Goal: Find specific page/section: Find specific page/section

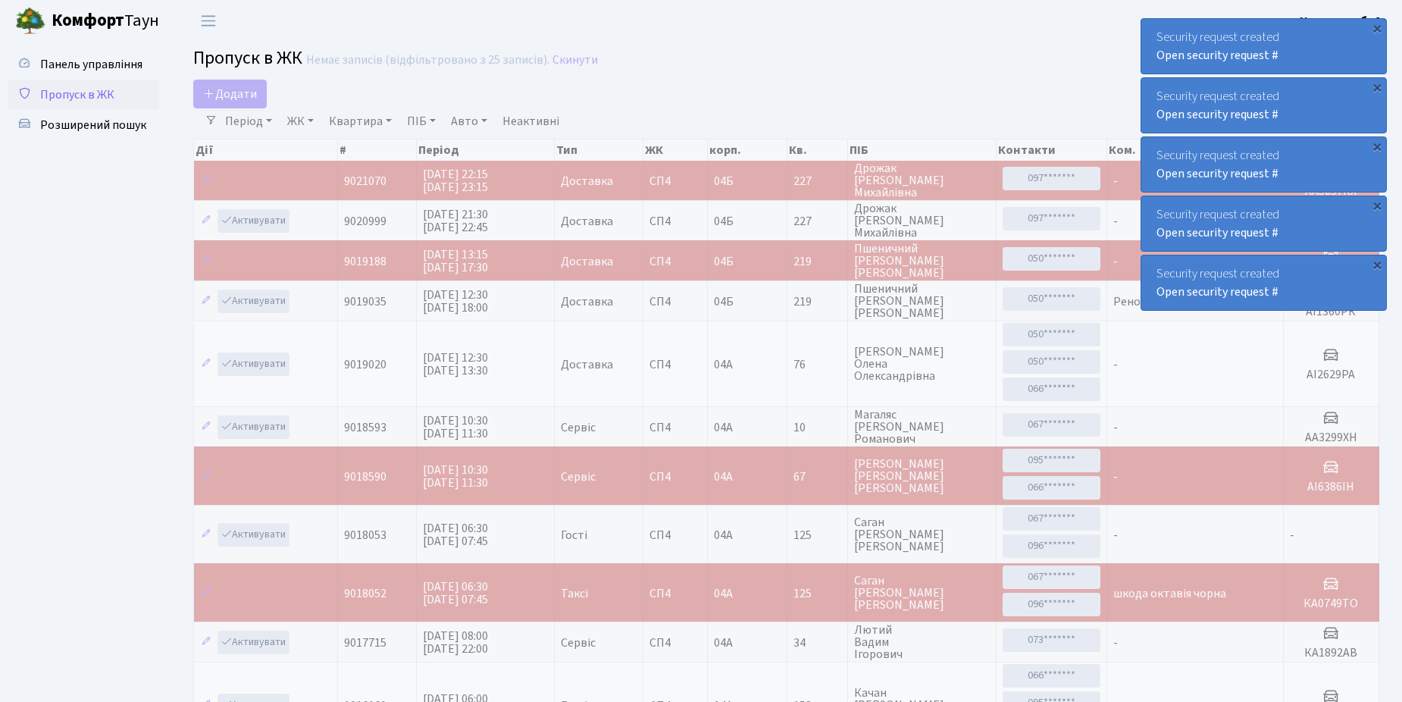
select select "25"
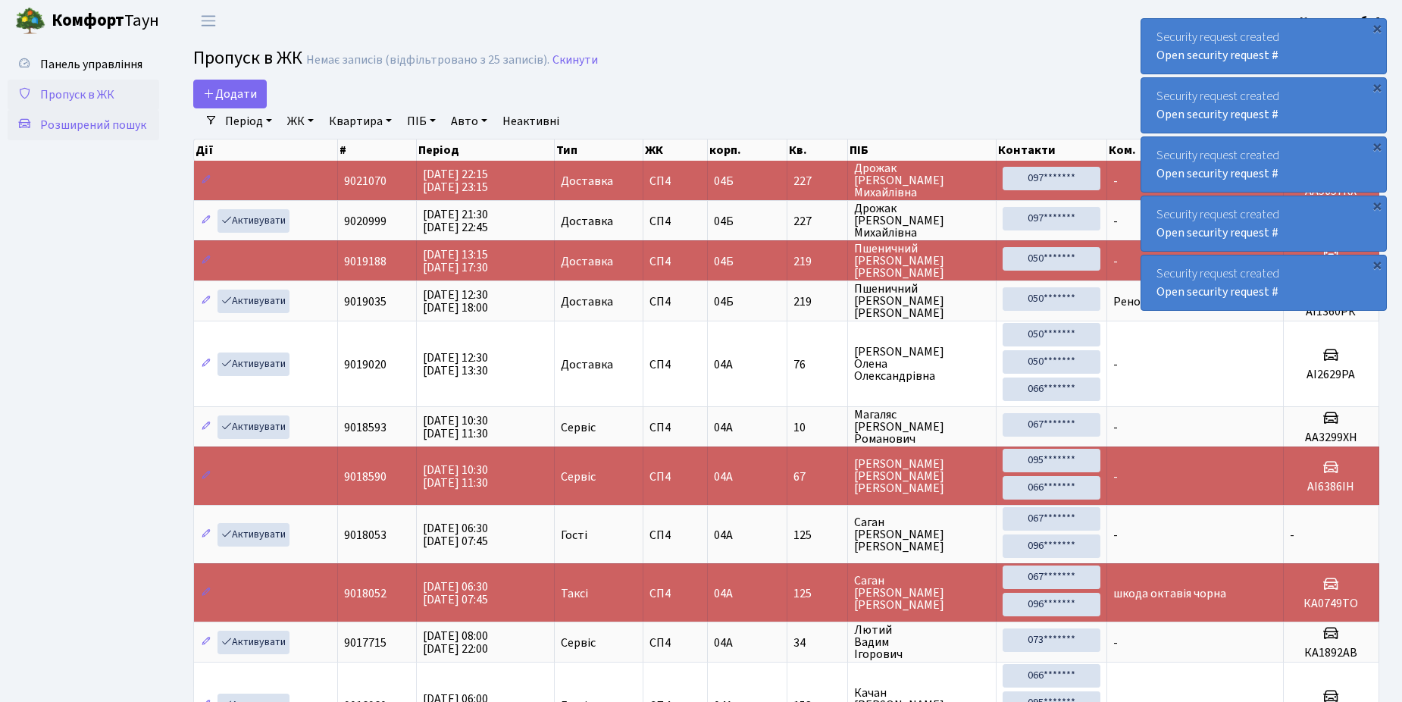
click at [73, 121] on span "Розширений пошук" at bounding box center [93, 125] width 106 height 17
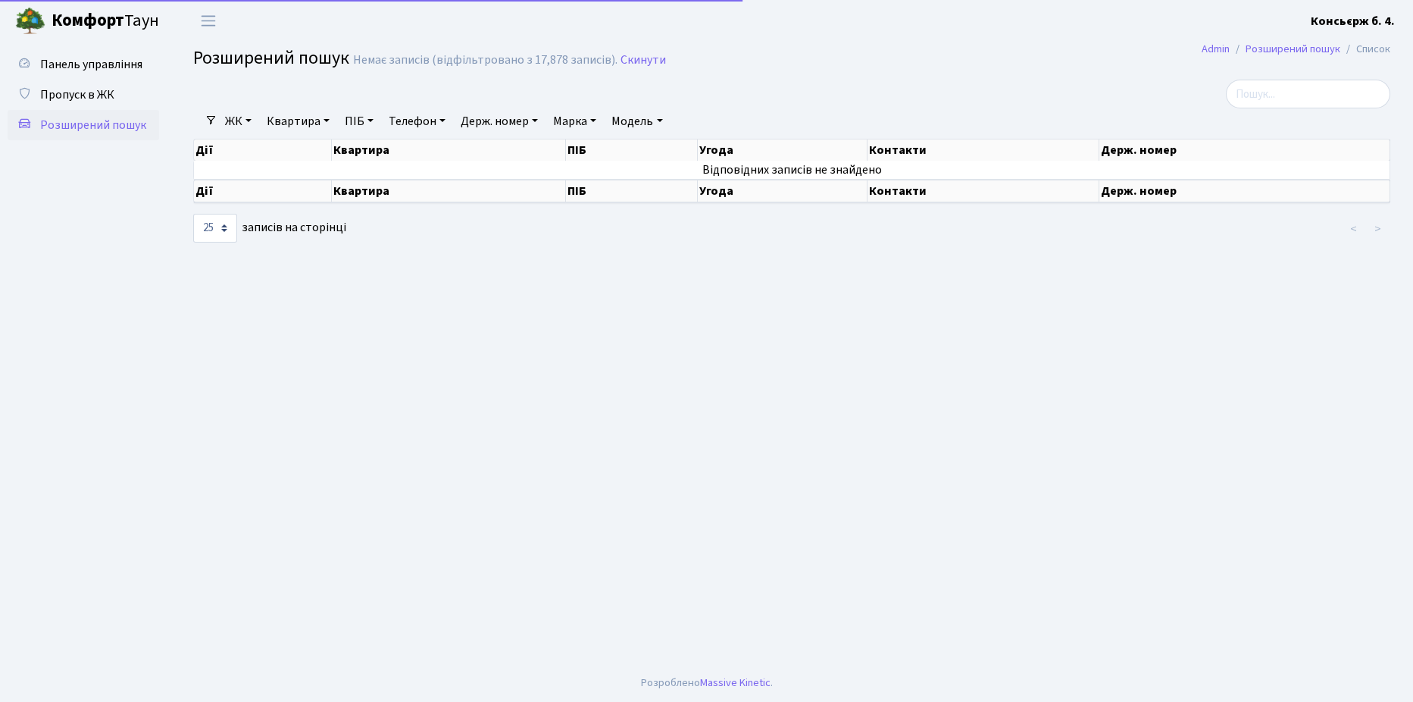
select select "25"
click at [83, 95] on span "Пропуск в ЖК" at bounding box center [77, 94] width 74 height 17
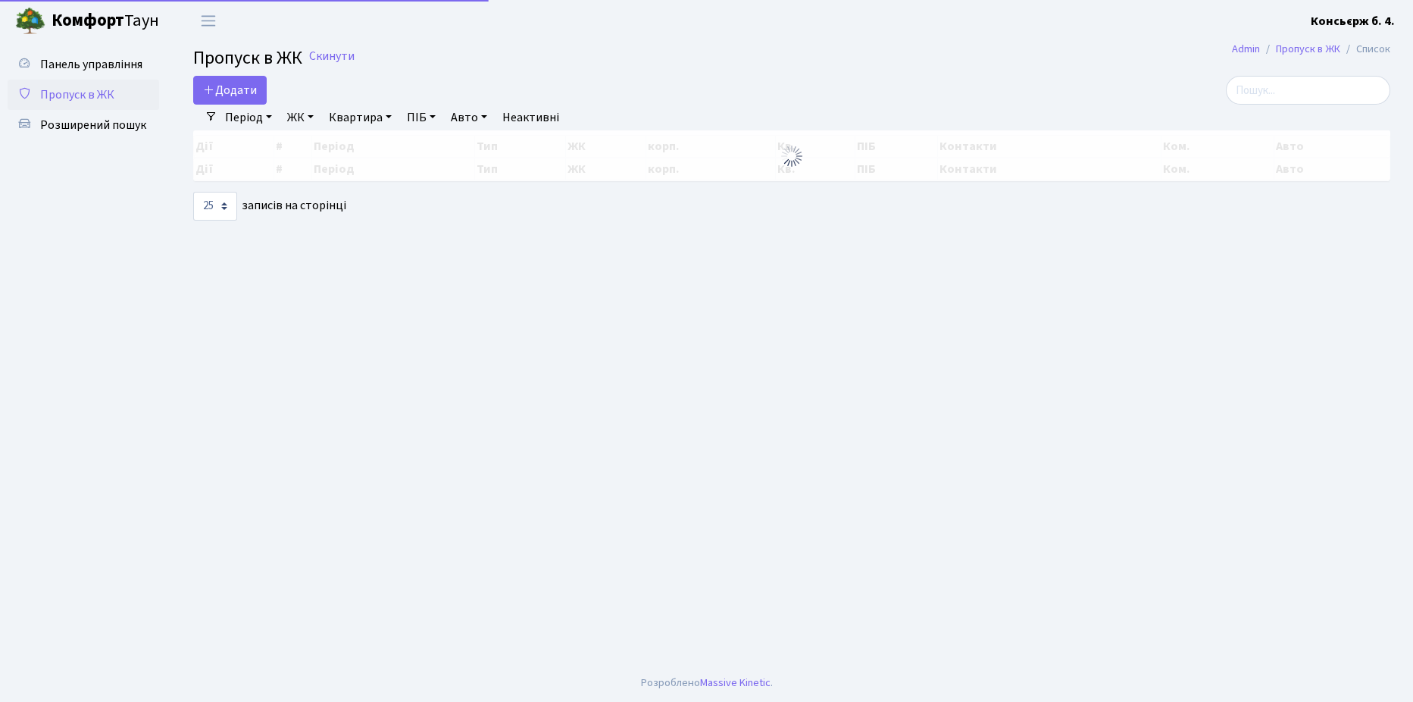
select select "25"
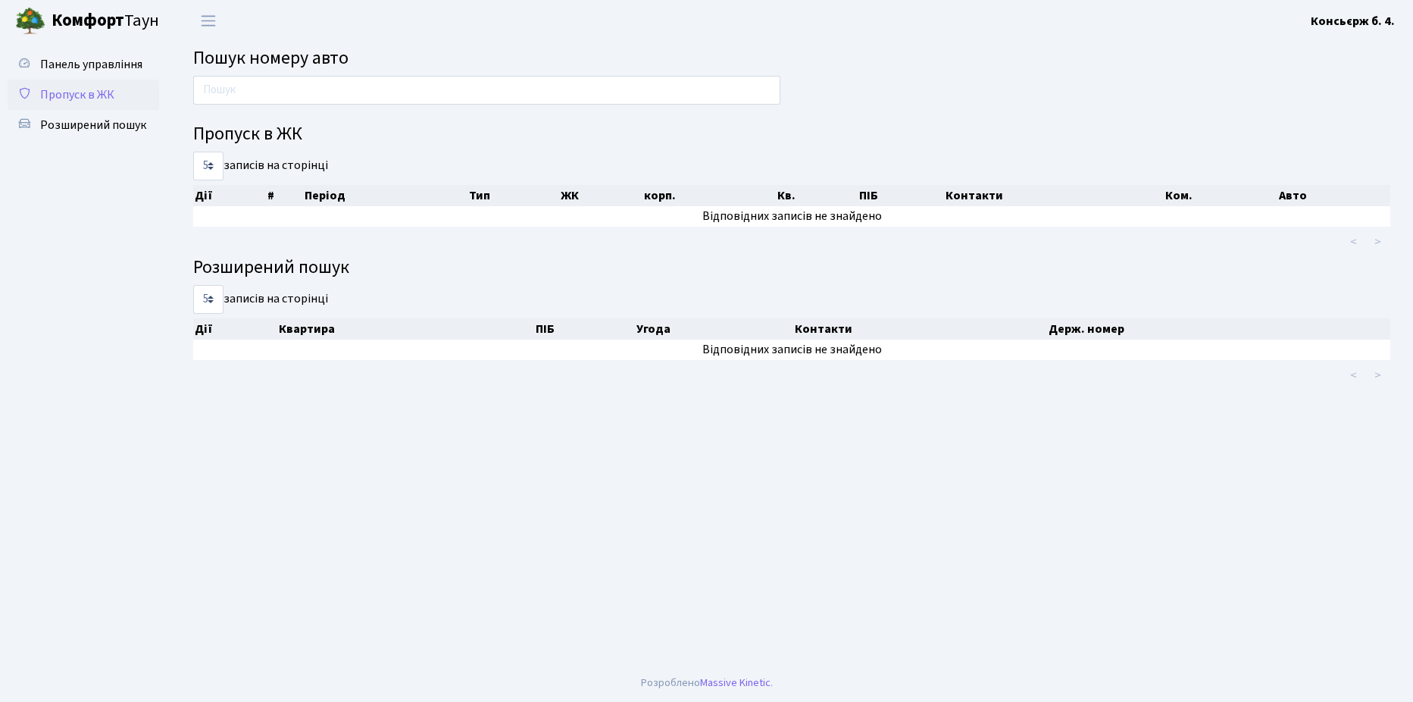
click at [86, 96] on span "Пропуск в ЖК" at bounding box center [77, 94] width 74 height 17
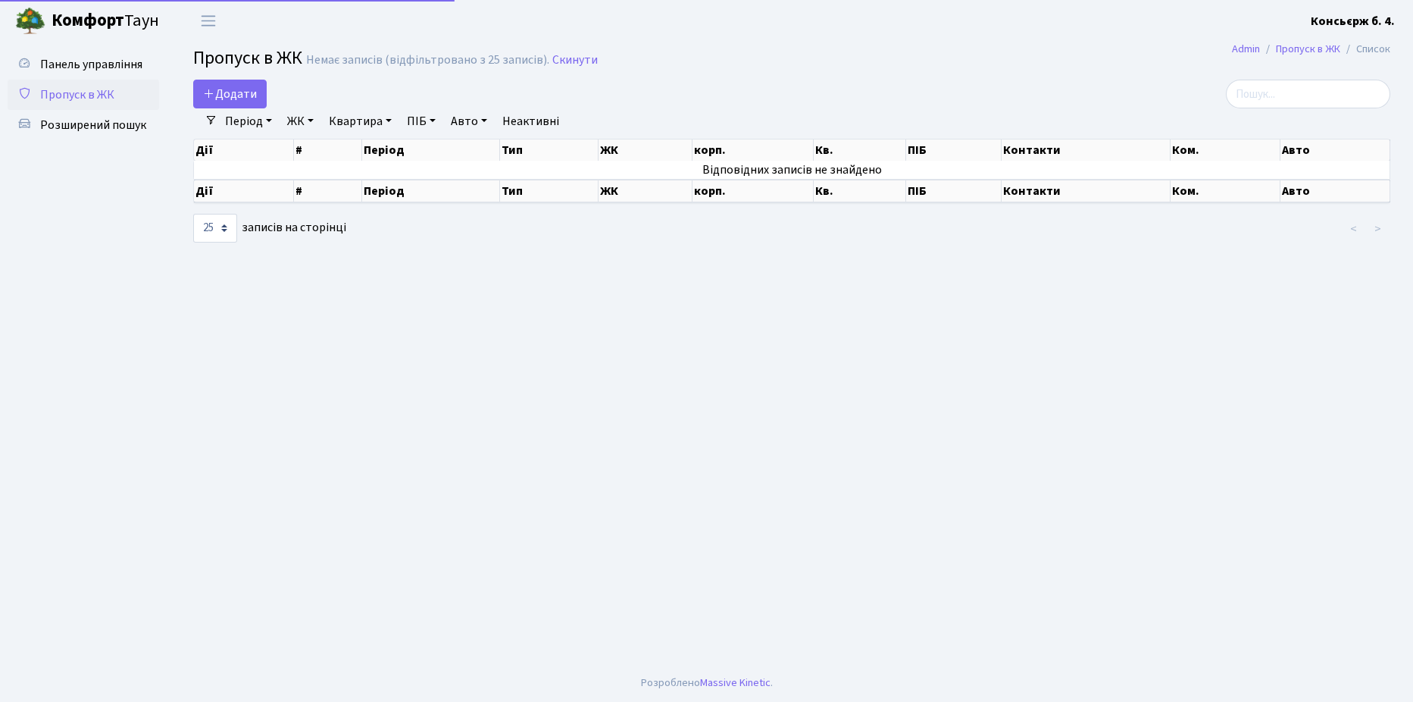
select select "25"
